Goal: Contribute content: Add original content to the website for others to see

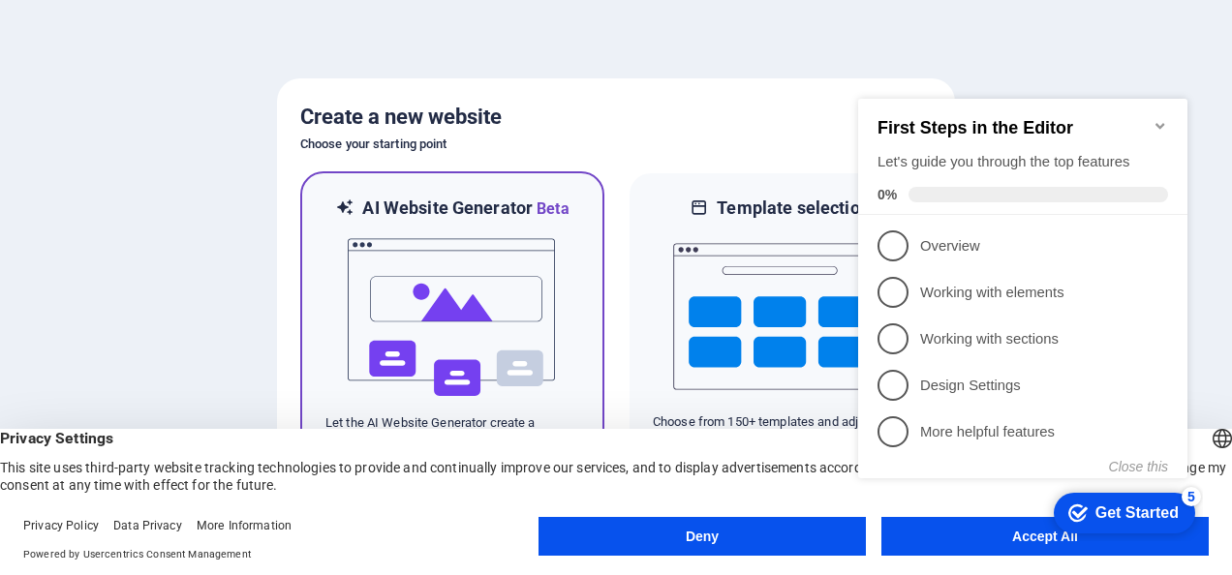
click at [474, 340] on img at bounding box center [452, 318] width 213 height 194
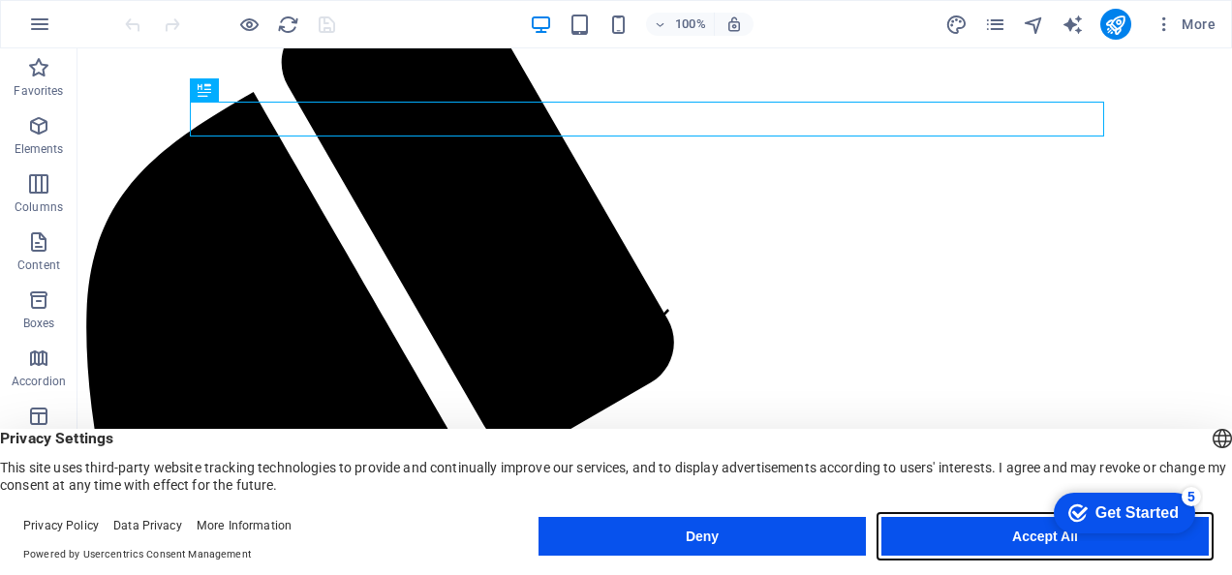
click at [986, 537] on button "Accept All" at bounding box center [1044, 536] width 327 height 39
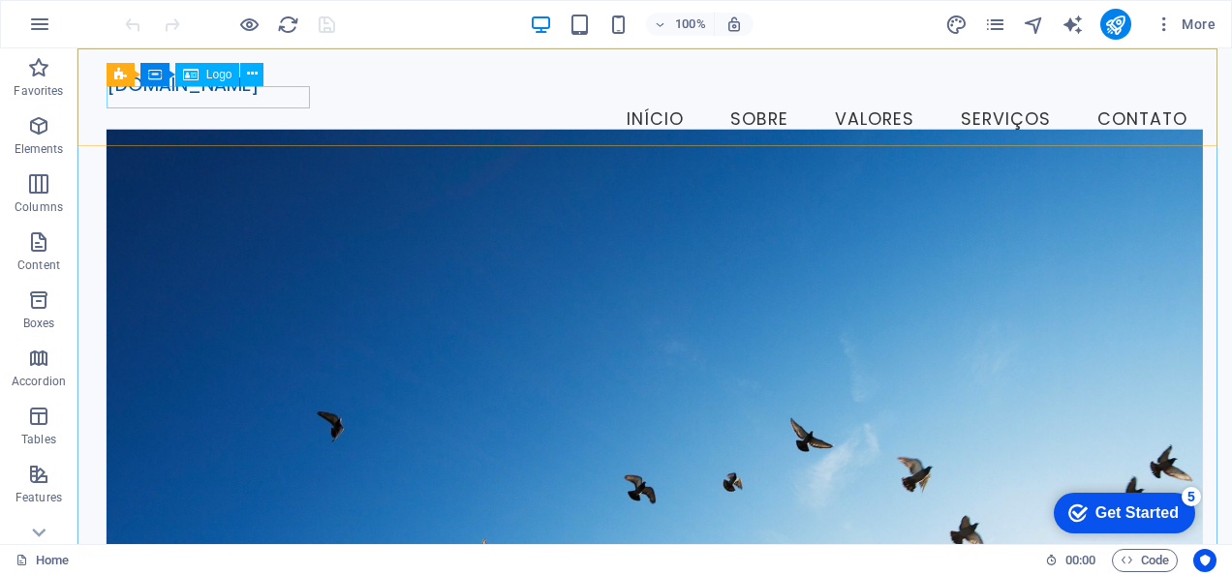
click at [210, 74] on span "Logo" at bounding box center [219, 75] width 26 height 12
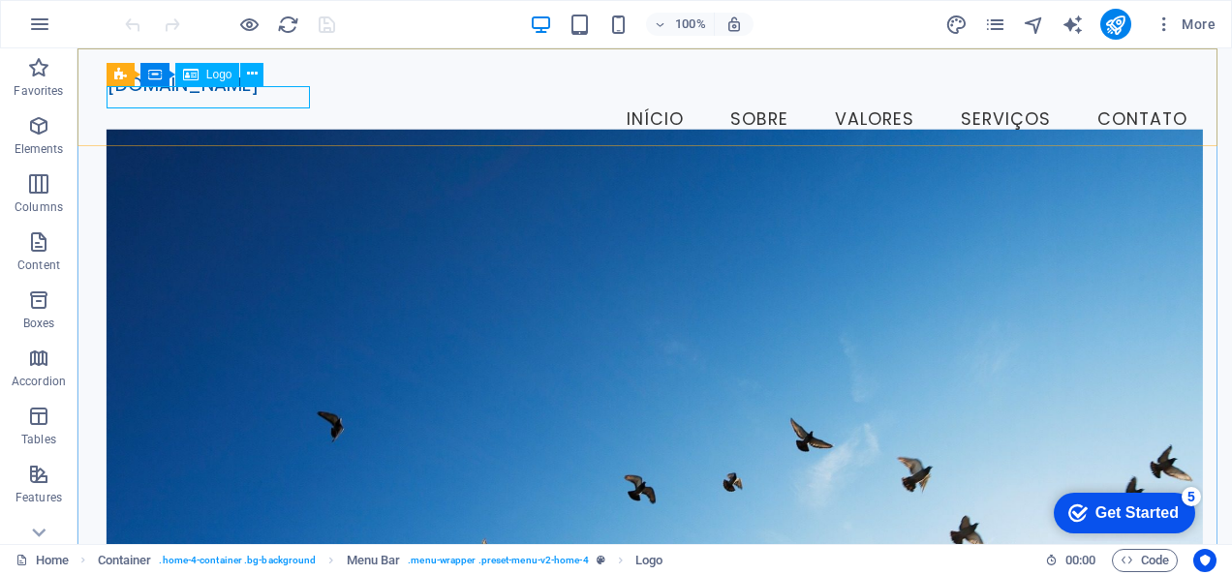
click at [209, 78] on span "Logo" at bounding box center [219, 75] width 26 height 12
click at [248, 76] on icon at bounding box center [252, 74] width 11 height 20
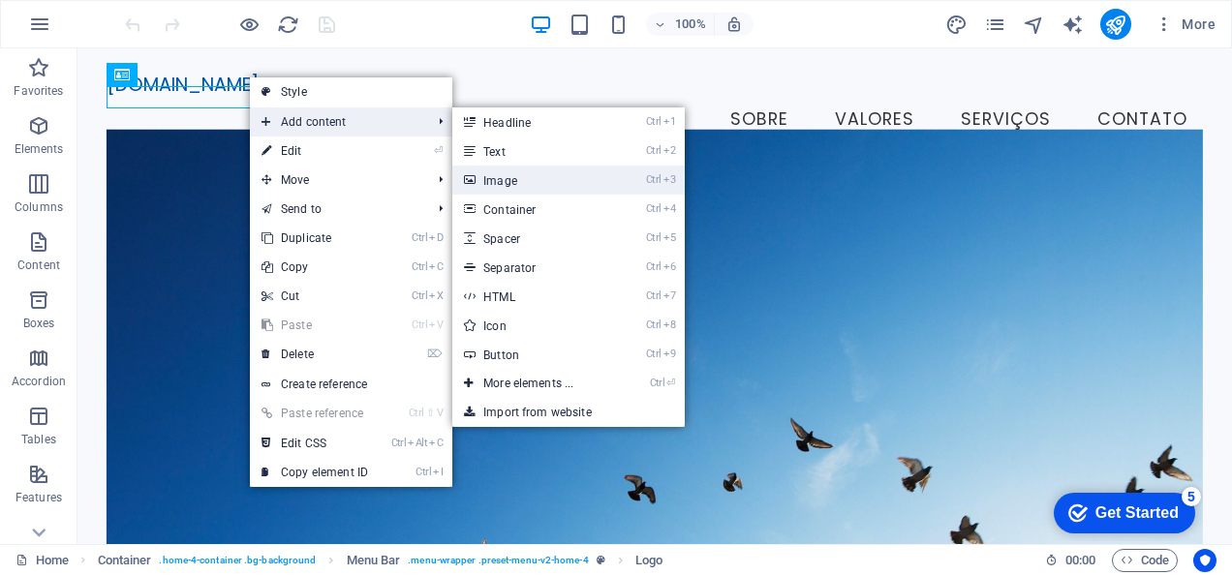
click at [569, 177] on link "Ctrl 3 Image" at bounding box center [532, 180] width 160 height 29
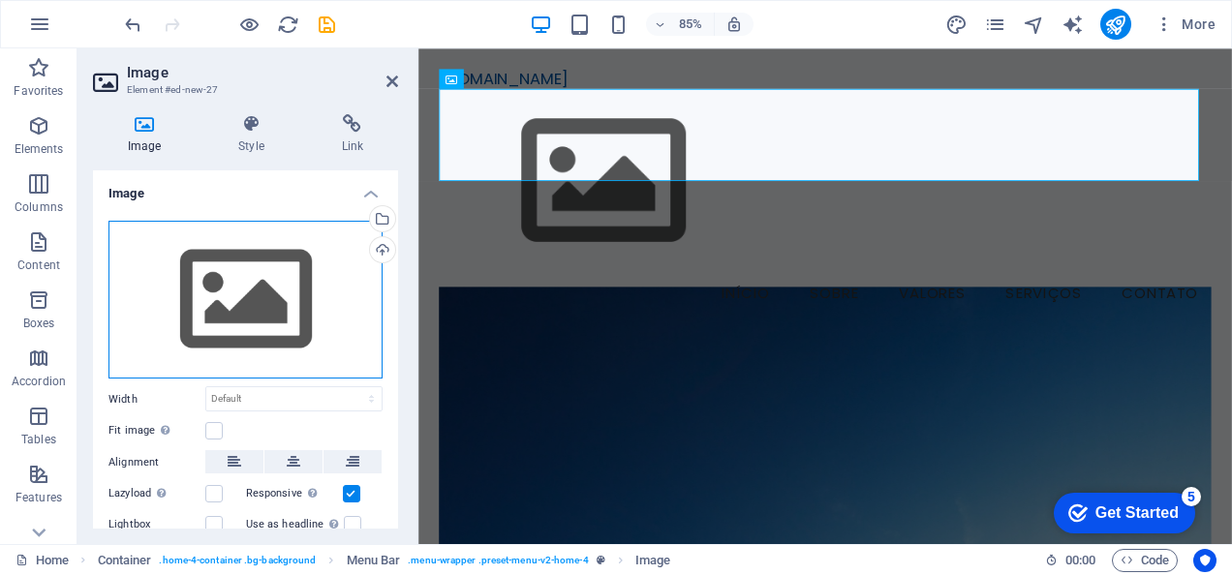
click at [261, 320] on div "Drag files here, click to choose files or select files from Files or our free s…" at bounding box center [245, 300] width 274 height 159
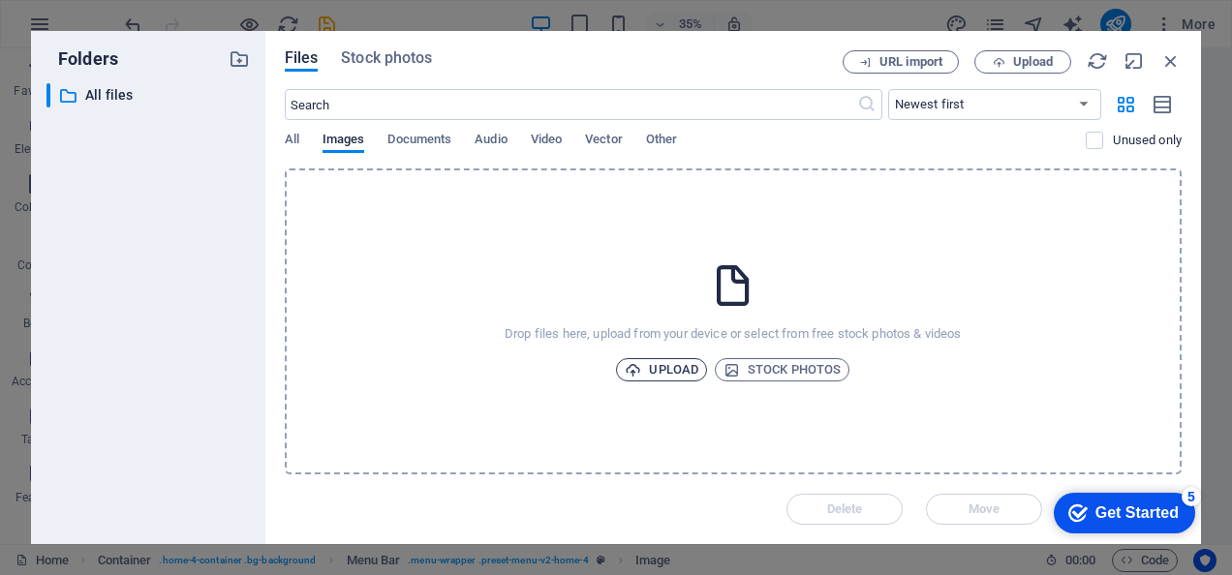
click at [662, 371] on span "Upload" at bounding box center [662, 369] width 74 height 23
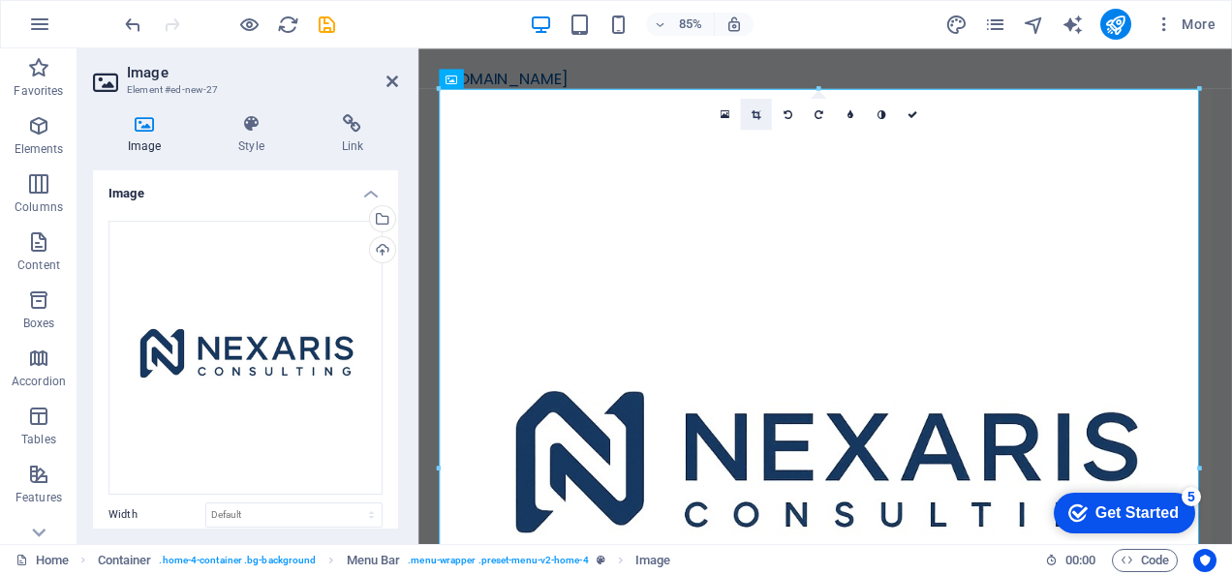
click at [755, 110] on icon at bounding box center [756, 114] width 9 height 10
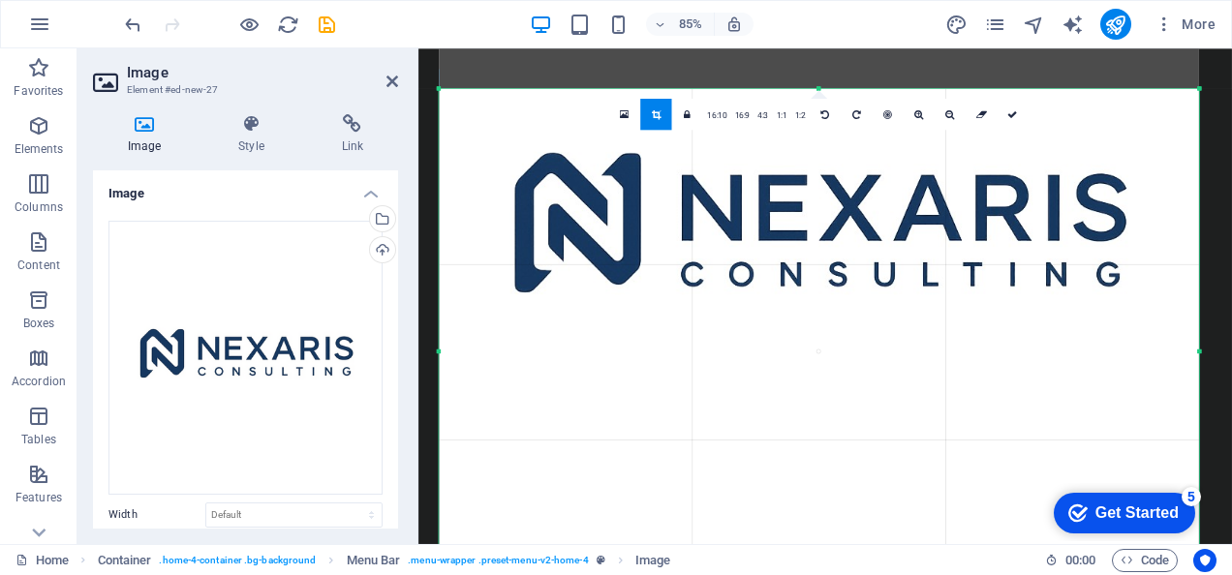
drag, startPoint x: 822, startPoint y: 87, endPoint x: 830, endPoint y: 364, distance: 277.1
click at [830, 364] on div "180 170 160 150 140 130 120 110 100 90 80 70 60 50 40 30 20 10 0 -10 -20 -30 -4…" at bounding box center [819, 351] width 760 height 526
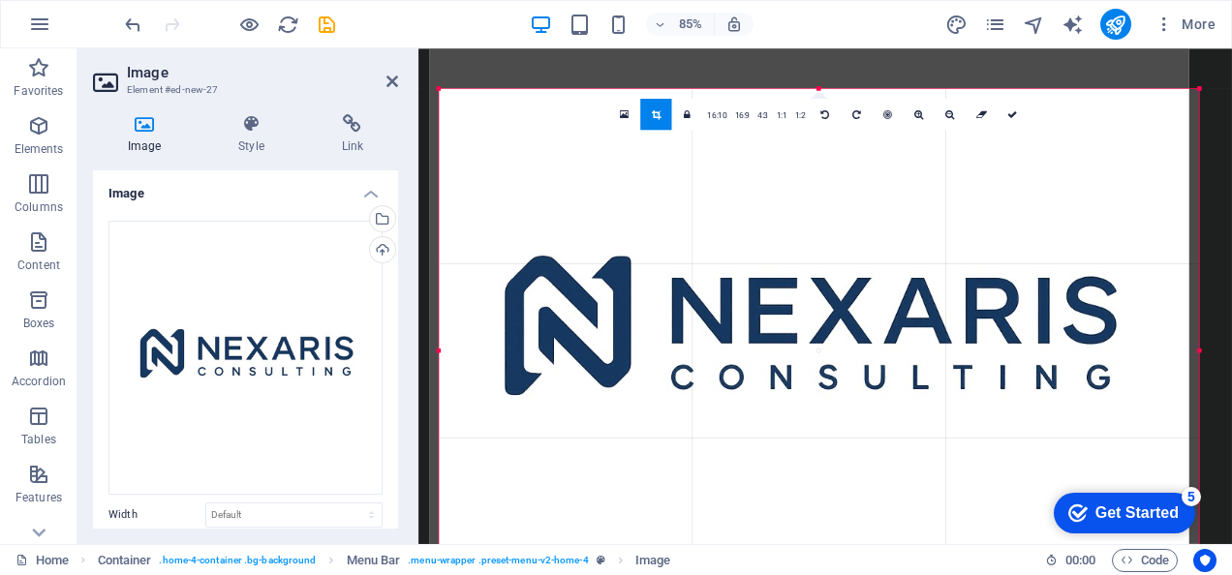
drag, startPoint x: 760, startPoint y: 353, endPoint x: 746, endPoint y: 380, distance: 30.8
click at [746, 380] on div at bounding box center [809, 337] width 760 height 760
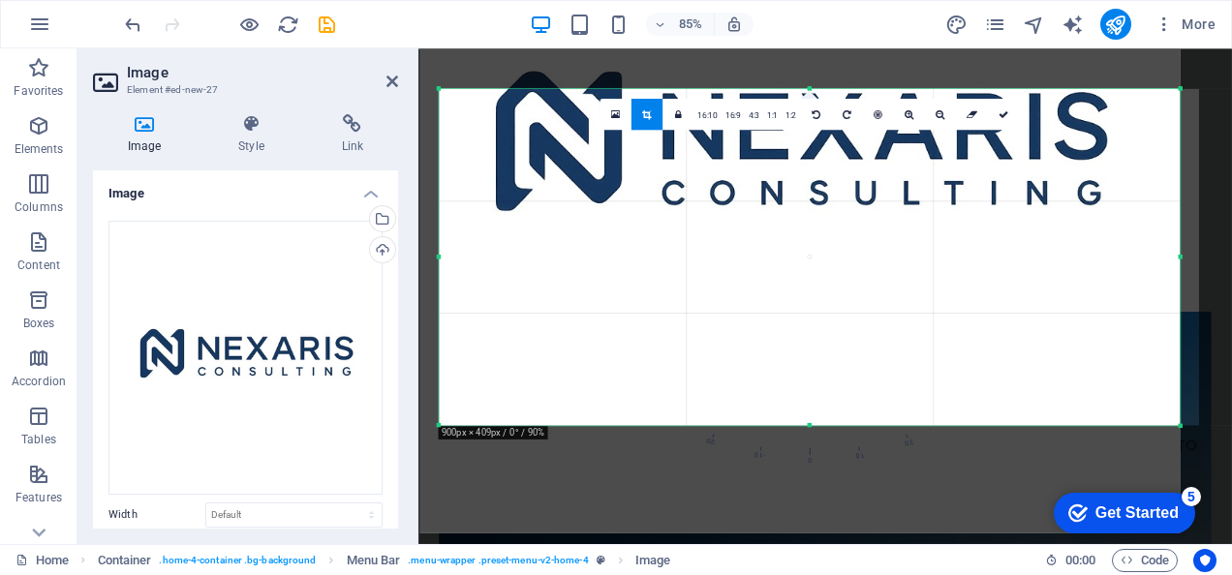
drag, startPoint x: 437, startPoint y: 90, endPoint x: 459, endPoint y: 311, distance: 221.9
click at [459, 311] on div "180 170 160 150 140 130 120 110 100 90 80 70 60 50 40 30 20 10 0 -10 -20 -30 -4…" at bounding box center [809, 256] width 741 height 337
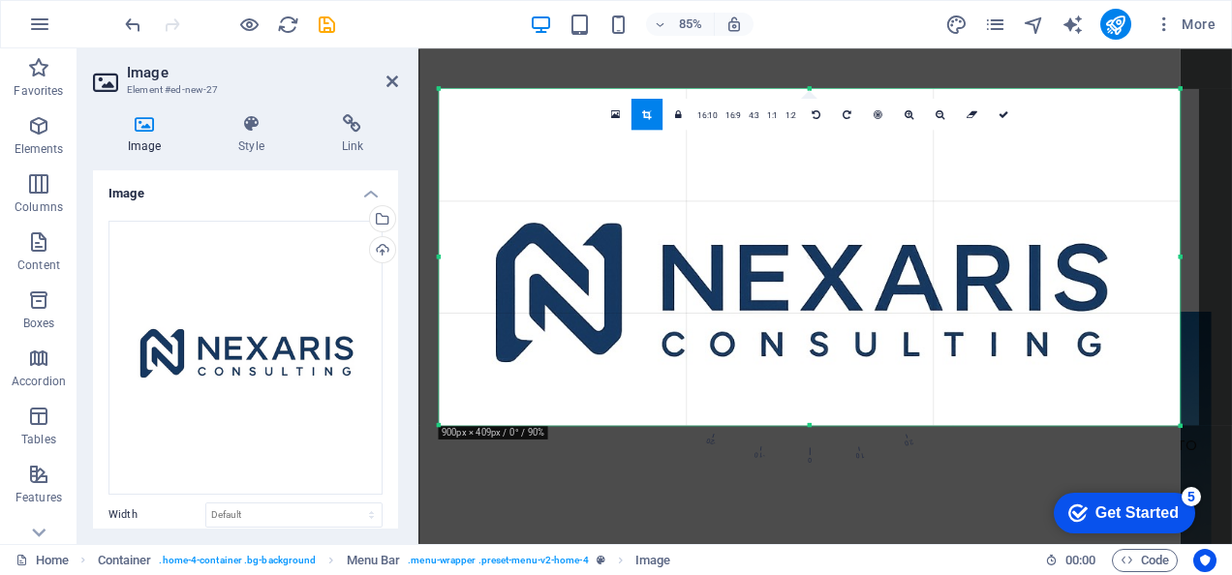
drag, startPoint x: 568, startPoint y: 162, endPoint x: 564, endPoint y: 285, distance: 123.1
click at [564, 285] on div at bounding box center [799, 305] width 760 height 760
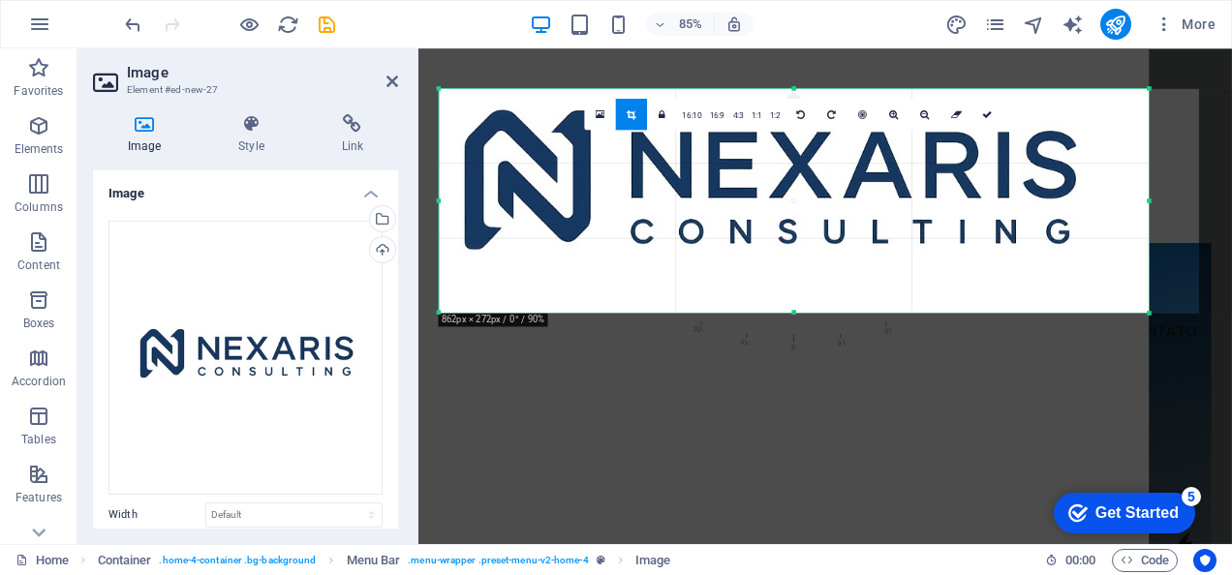
drag, startPoint x: 438, startPoint y: 94, endPoint x: 475, endPoint y: 219, distance: 130.2
click at [475, 219] on div "180 170 160 150 140 130 120 110 100 90 80 70 60 50 40 30 20 10 0 -10 -20 -30 -4…" at bounding box center [794, 200] width 710 height 224
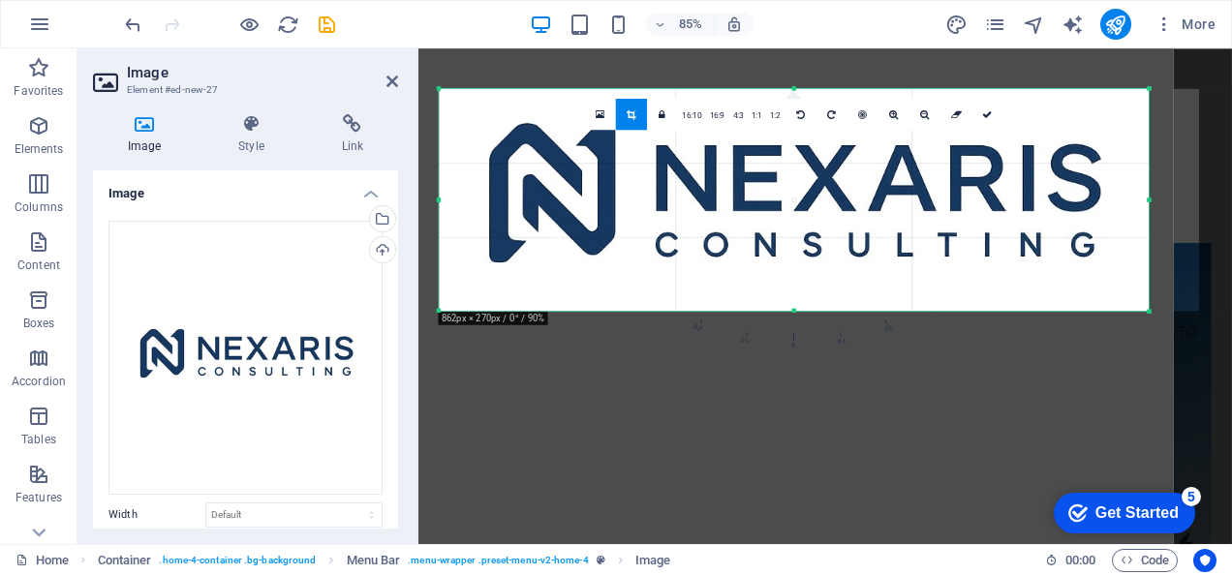
drag, startPoint x: 561, startPoint y: 192, endPoint x: 579, endPoint y: 160, distance: 36.9
click at [579, 160] on div at bounding box center [794, 205] width 760 height 760
click at [1095, 507] on div "Get Started" at bounding box center [1136, 513] width 83 height 17
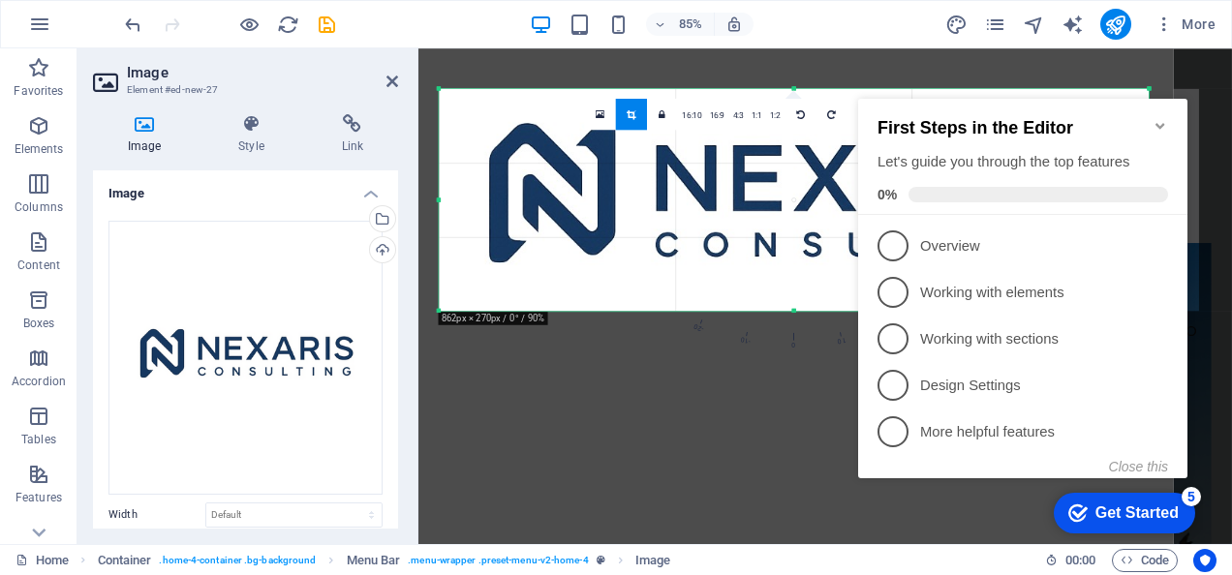
click at [772, 424] on div at bounding box center [794, 205] width 760 height 760
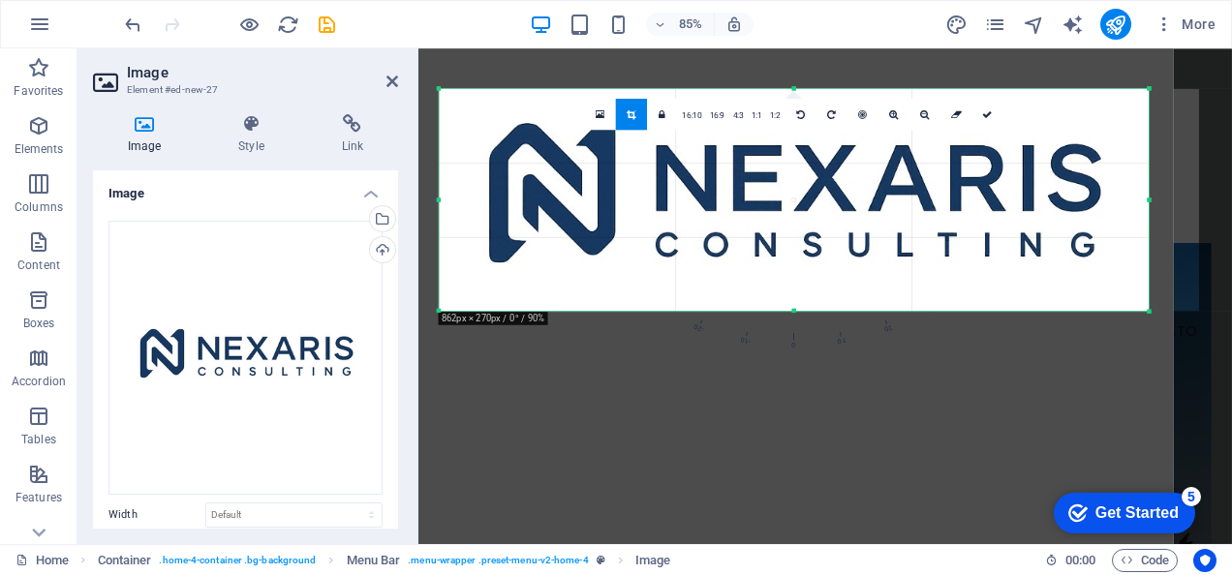
click at [753, 428] on div at bounding box center [794, 205] width 760 height 760
click at [990, 118] on link at bounding box center [986, 114] width 31 height 31
type input "862"
select select "px"
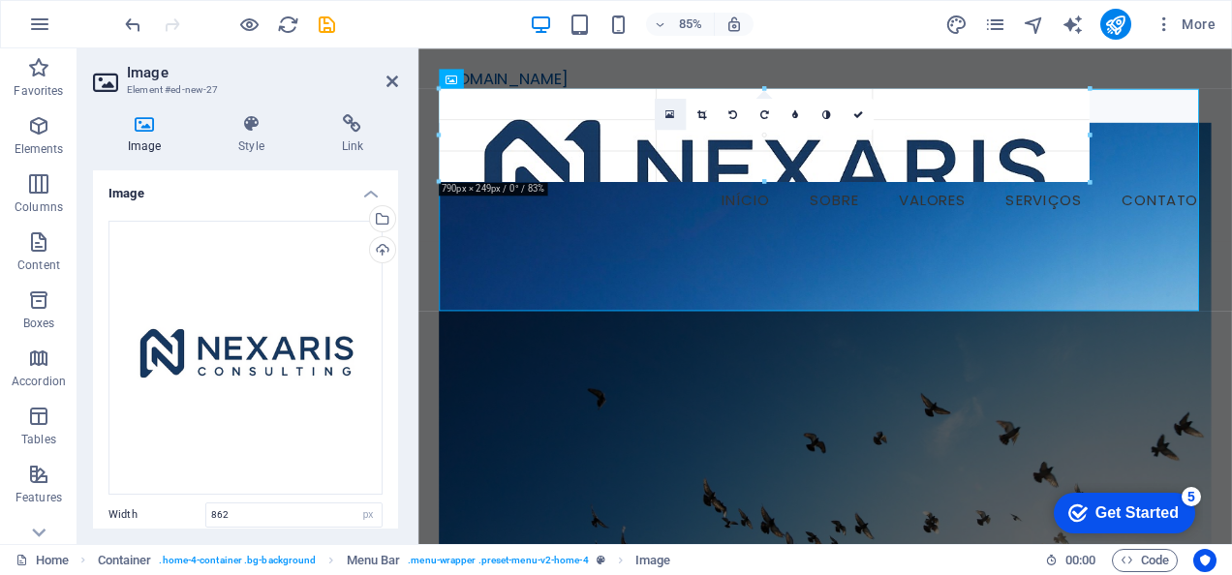
drag, startPoint x: 1149, startPoint y: 310, endPoint x: 651, endPoint y: 107, distance: 537.7
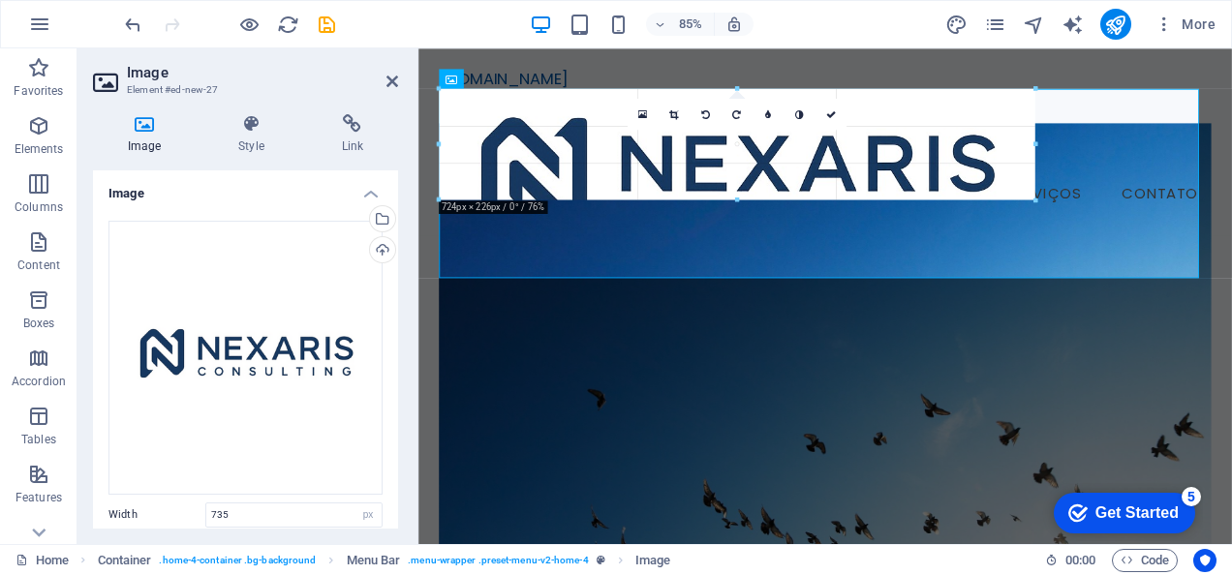
drag, startPoint x: 1042, startPoint y: 275, endPoint x: 651, endPoint y: 52, distance: 450.2
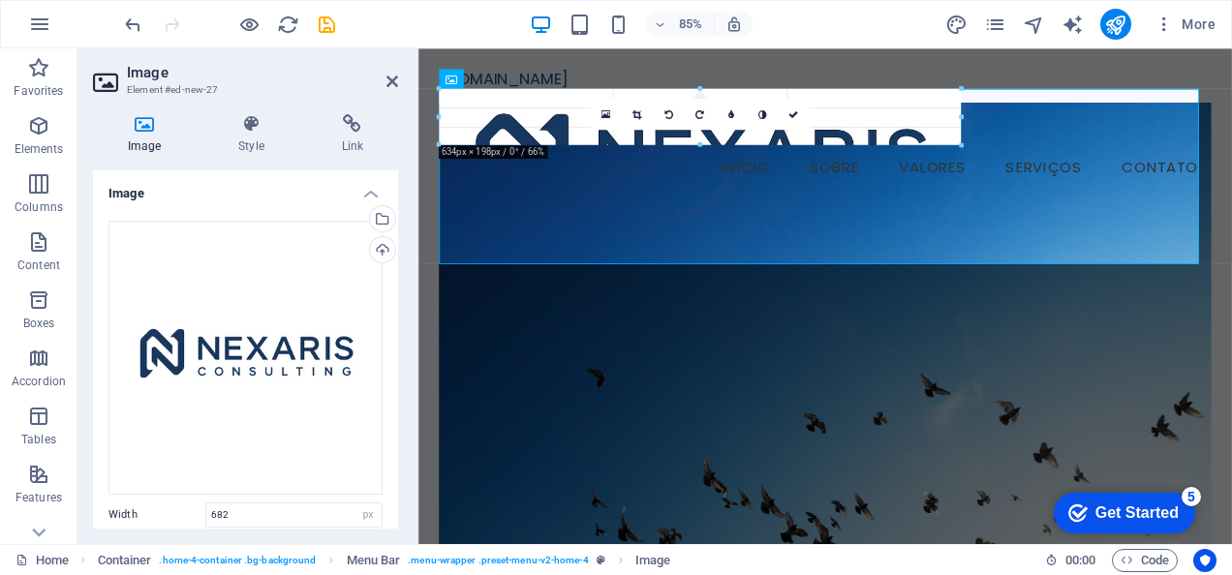
drag, startPoint x: 1003, startPoint y: 265, endPoint x: 552, endPoint y: 48, distance: 500.7
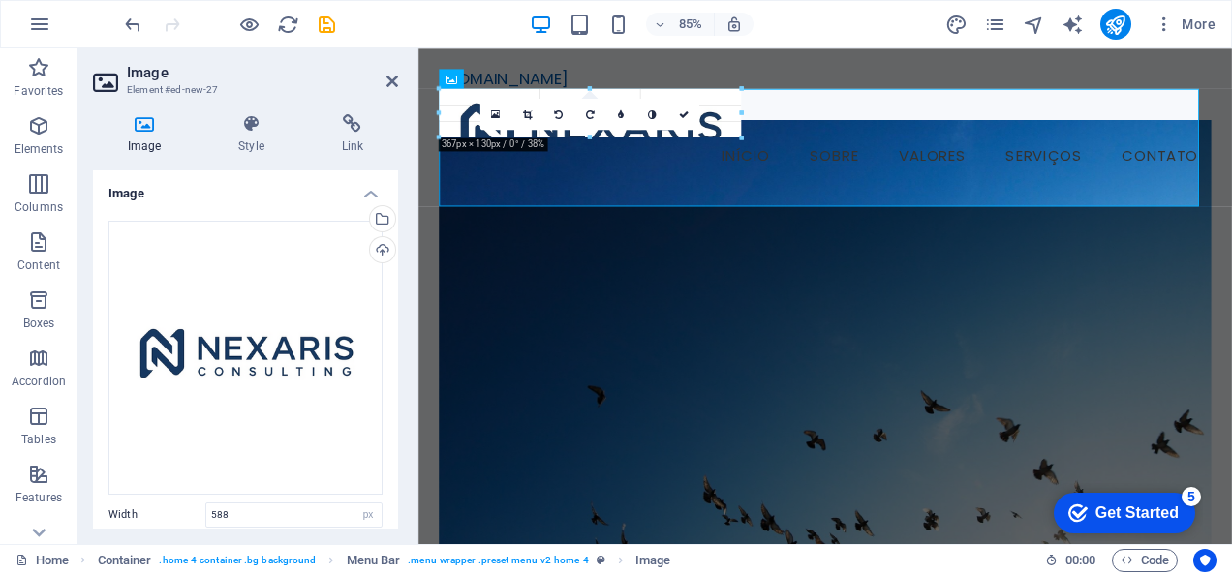
drag, startPoint x: 920, startPoint y: 165, endPoint x: 507, endPoint y: 93, distance: 418.8
type input "301"
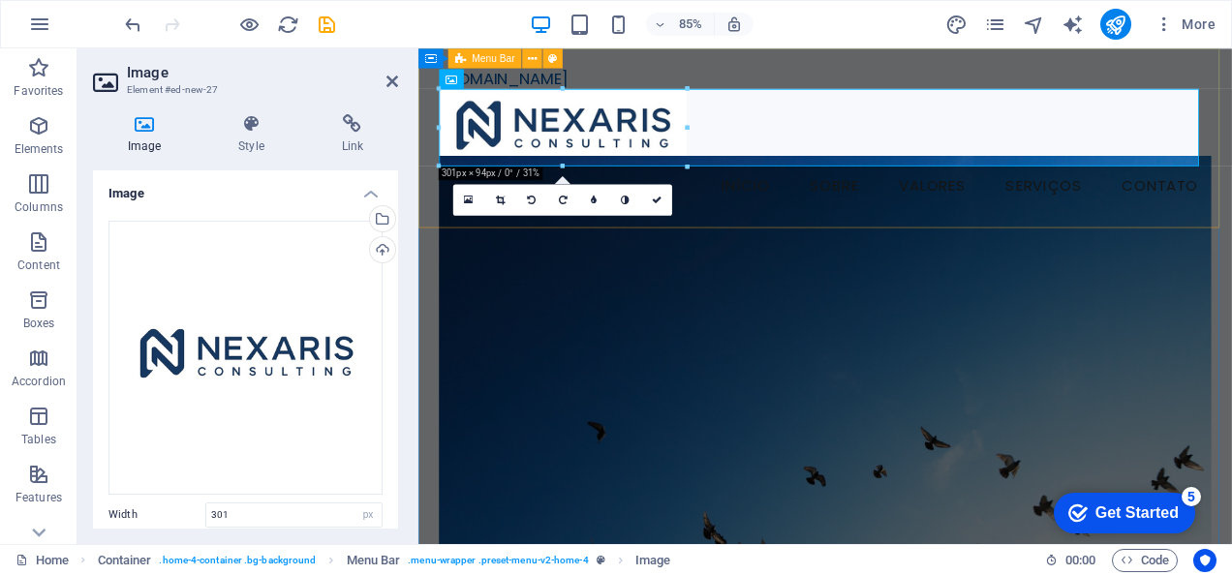
click at [703, 72] on div "[DOMAIN_NAME] Menu Início Sobre Valores Serviços Contato" at bounding box center [896, 153] width 957 height 211
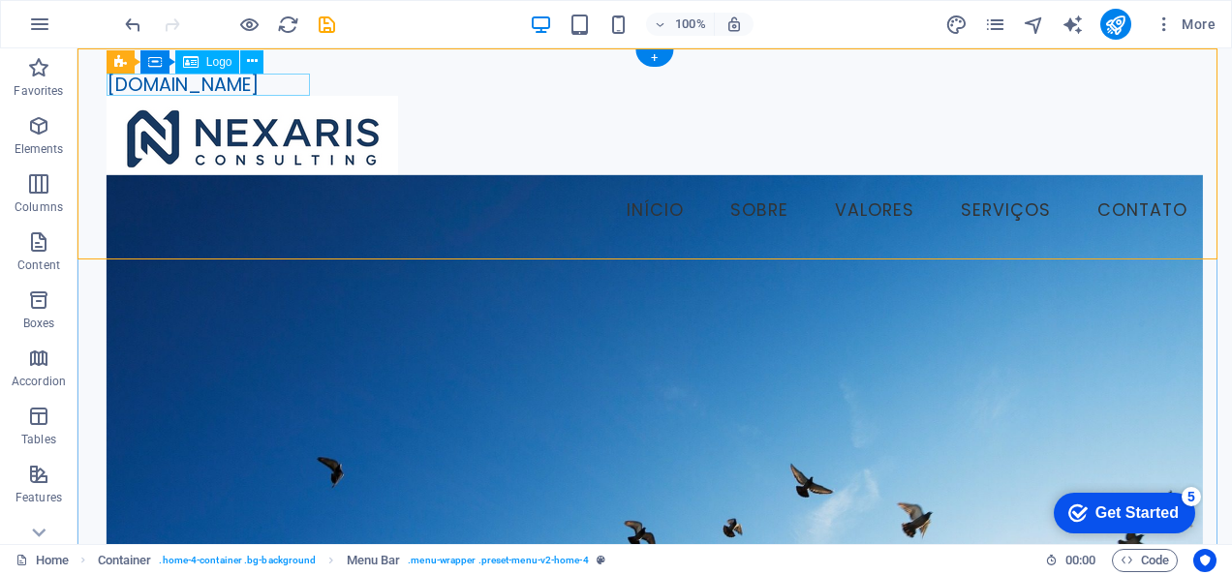
click at [281, 79] on div "[DOMAIN_NAME]" at bounding box center [655, 85] width 1096 height 22
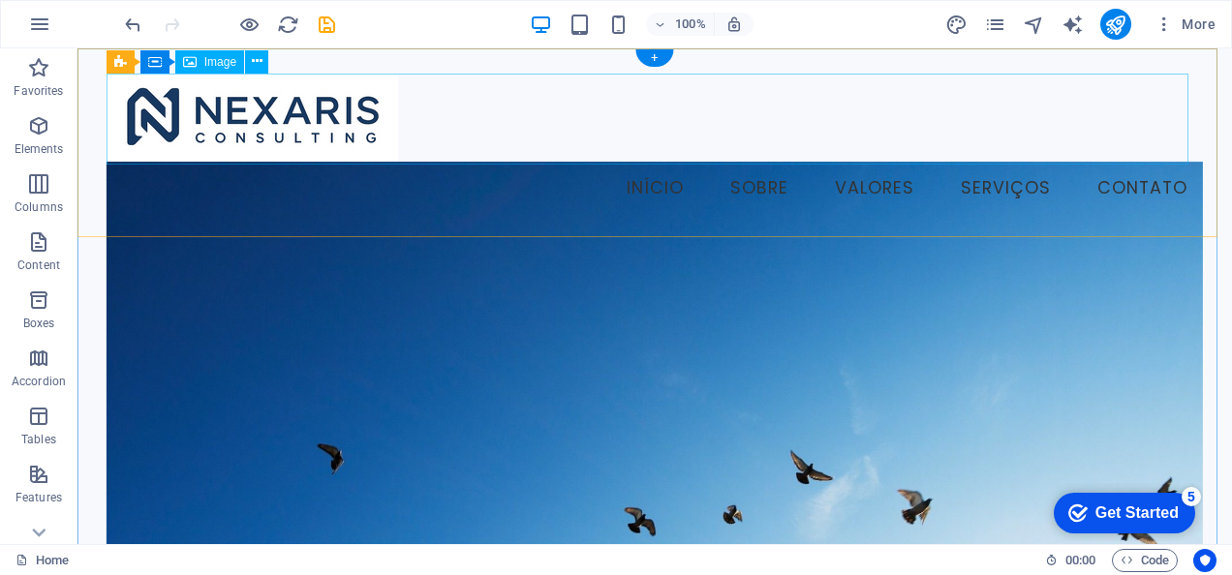
click at [317, 127] on figure at bounding box center [655, 119] width 1096 height 91
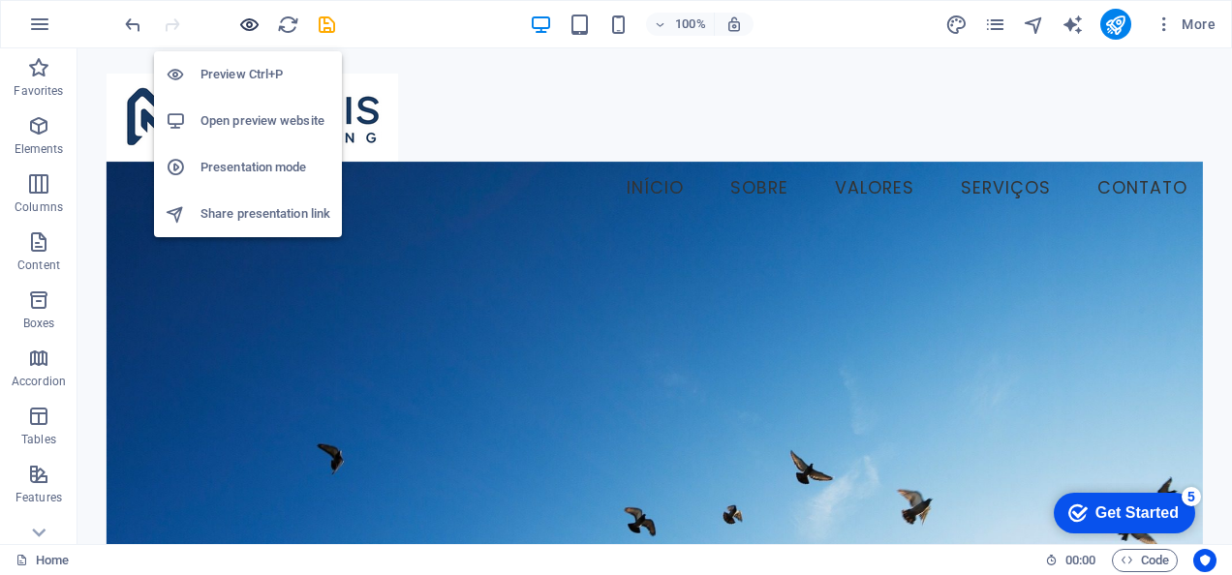
click at [0, 0] on icon "button" at bounding box center [0, 0] width 0 height 0
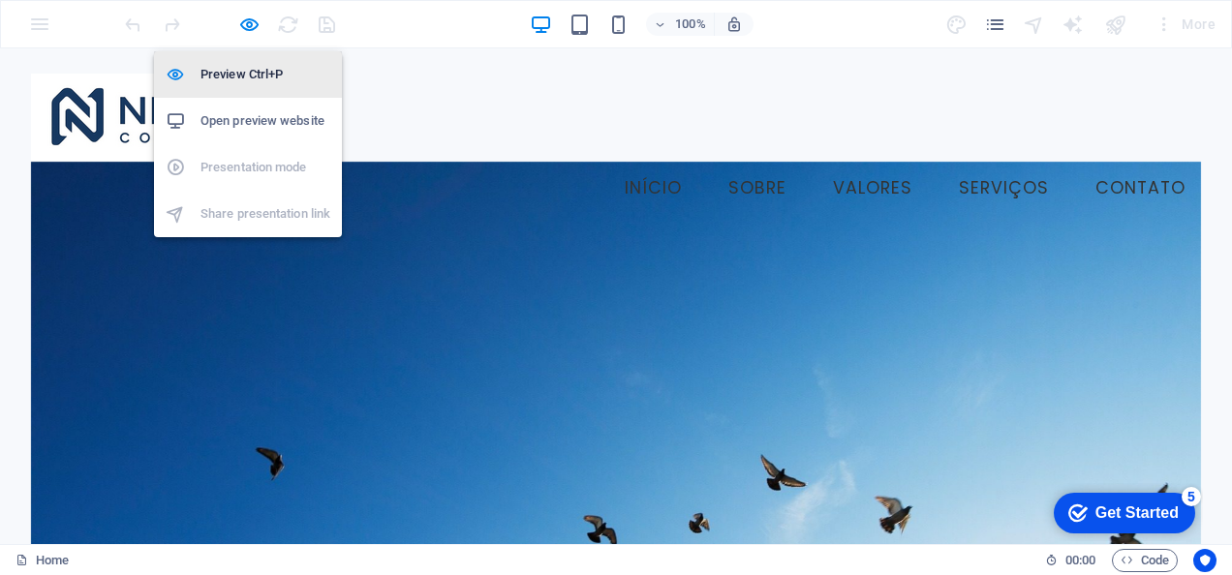
click at [285, 75] on h6 "Preview Ctrl+P" at bounding box center [265, 74] width 130 height 23
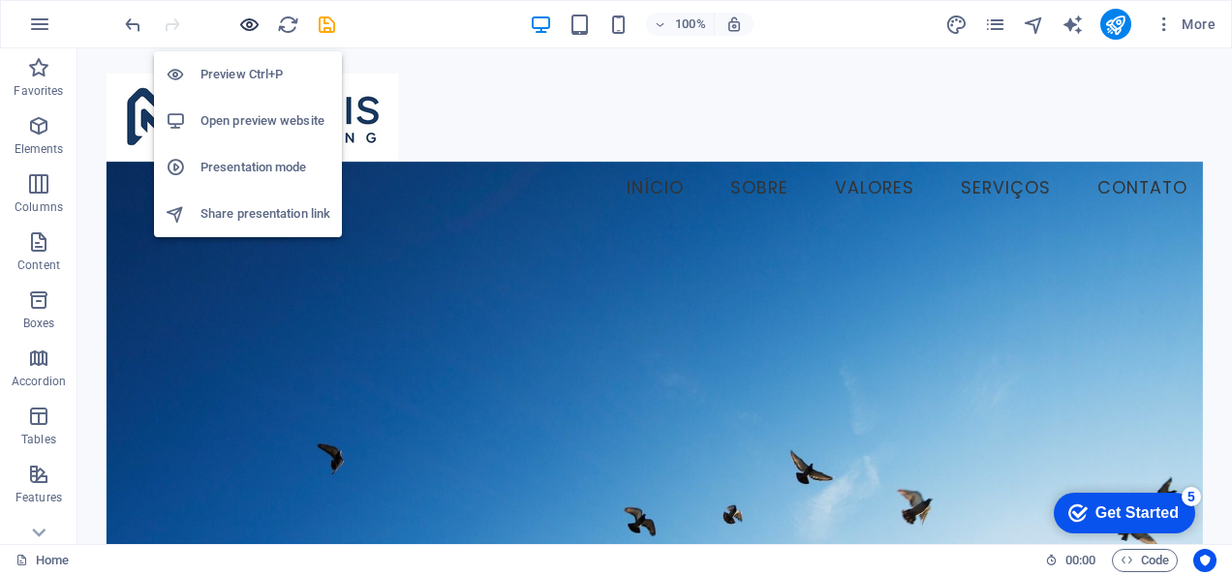
click at [0, 0] on icon "button" at bounding box center [0, 0] width 0 height 0
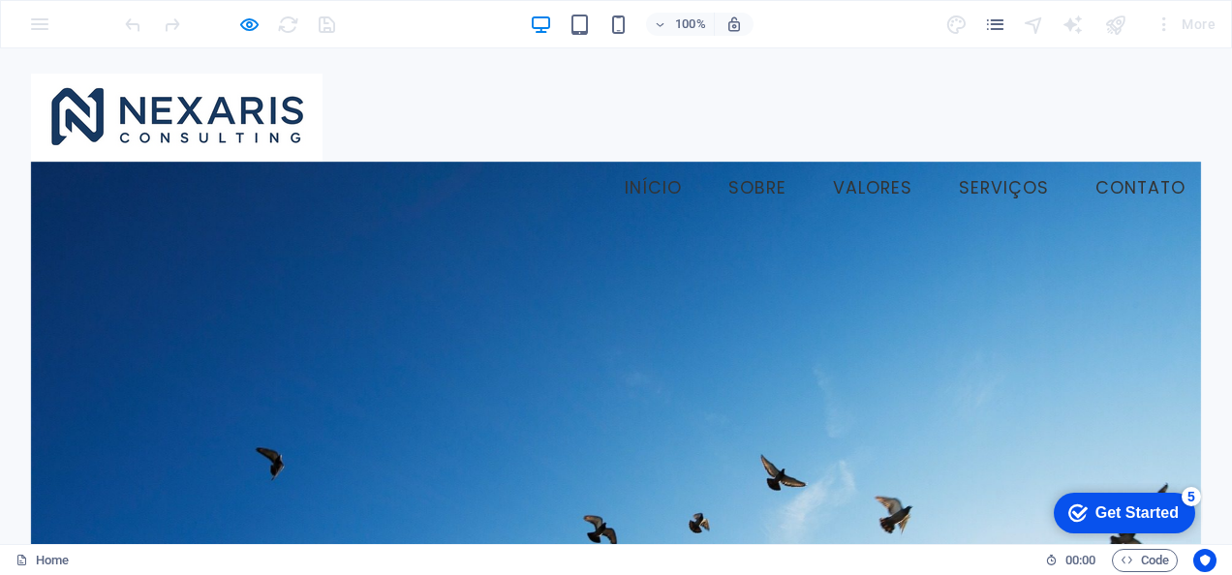
click at [775, 188] on link "Sobre" at bounding box center [757, 189] width 89 height 48
click at [863, 191] on link "Valores" at bounding box center [872, 189] width 110 height 48
click at [279, 120] on img at bounding box center [177, 119] width 292 height 91
